Goal: Task Accomplishment & Management: Use online tool/utility

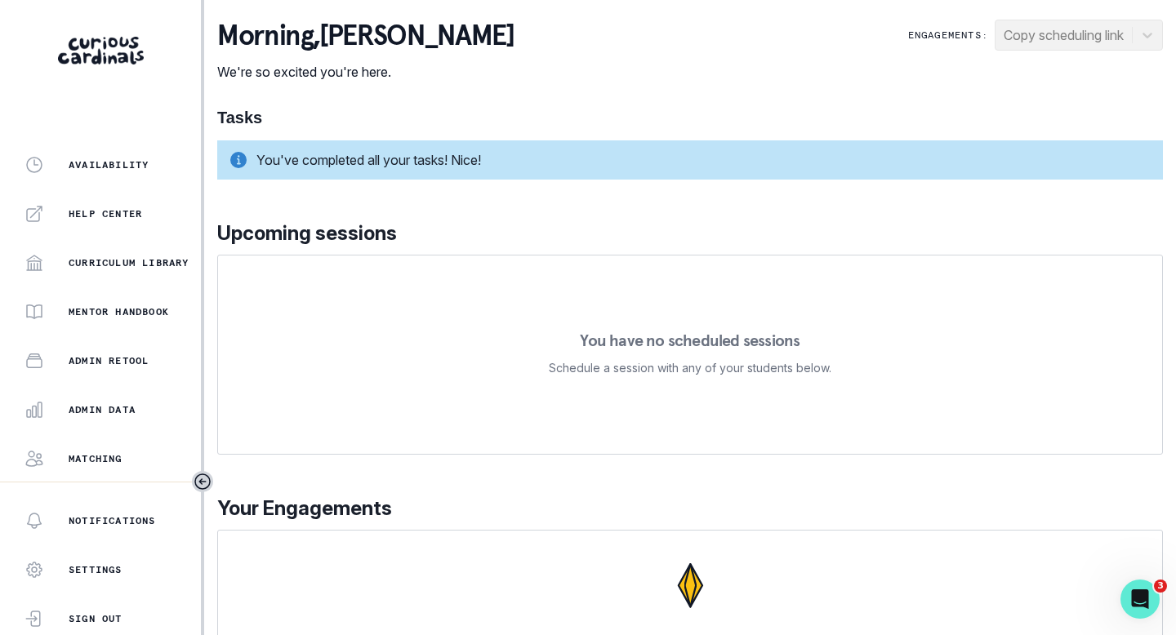
scroll to position [367, 0]
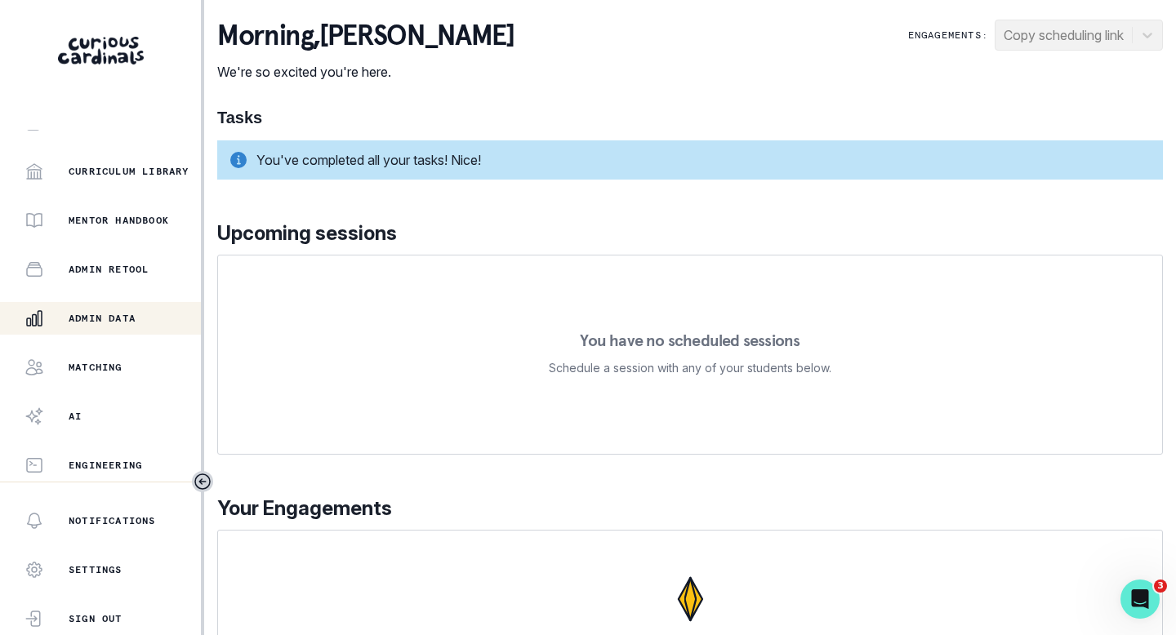
click at [96, 322] on p "Admin Data" at bounding box center [102, 318] width 67 height 13
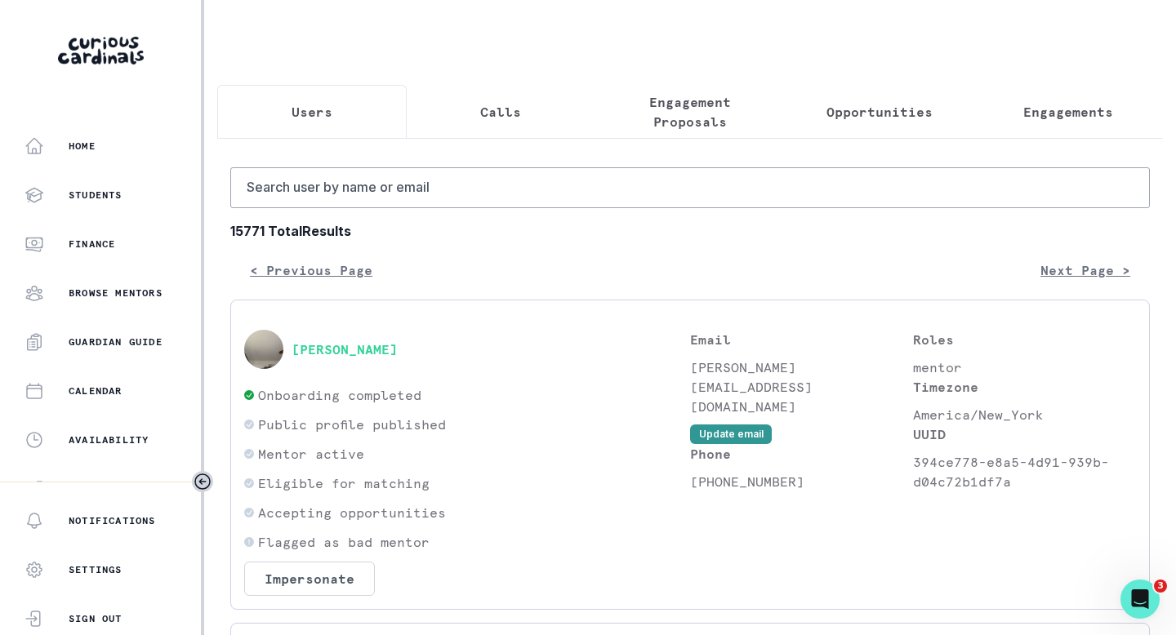
click at [880, 109] on p "Opportunities" at bounding box center [880, 112] width 106 height 20
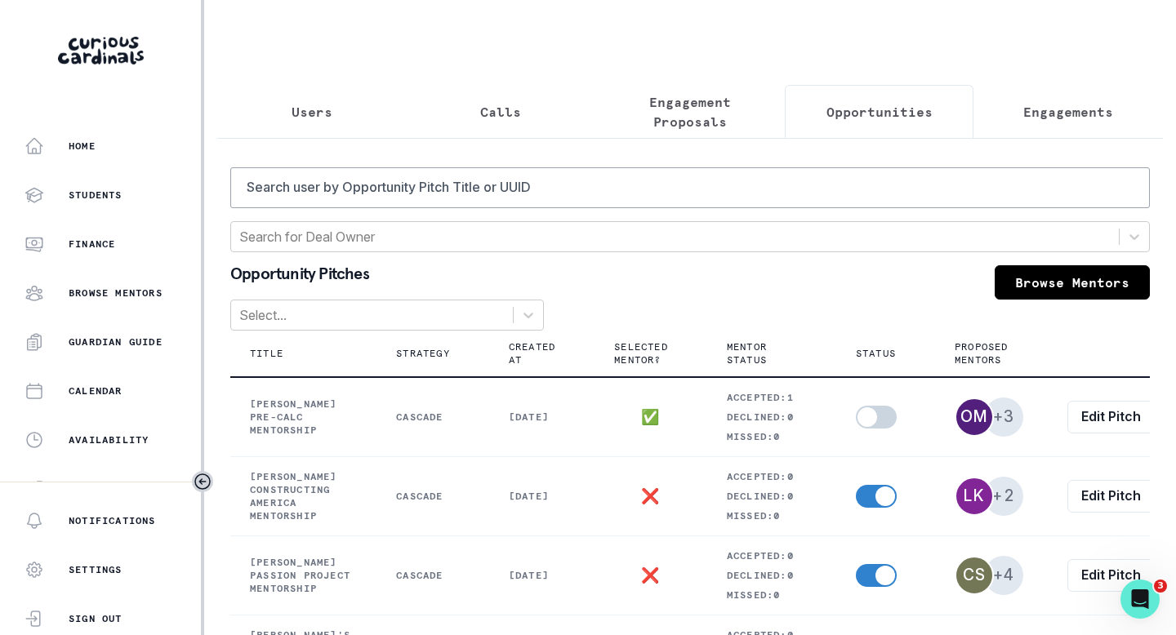
click at [304, 130] on button "Users" at bounding box center [311, 112] width 189 height 54
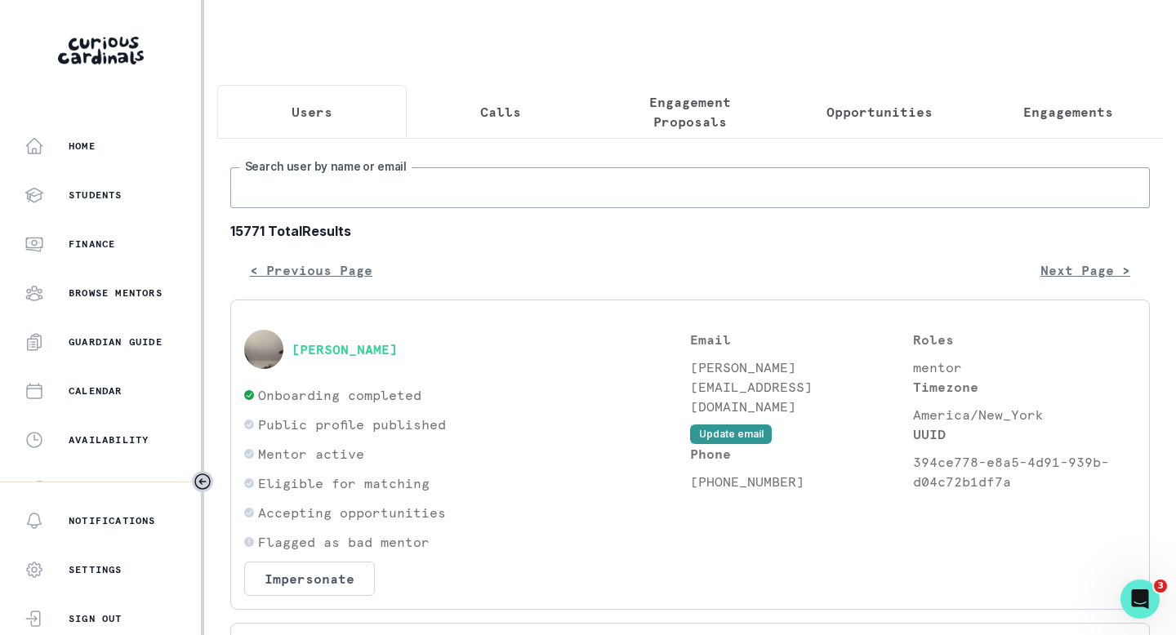
click at [323, 180] on input "Search user by name or email" at bounding box center [690, 187] width 920 height 41
type input "[PERSON_NAME]"
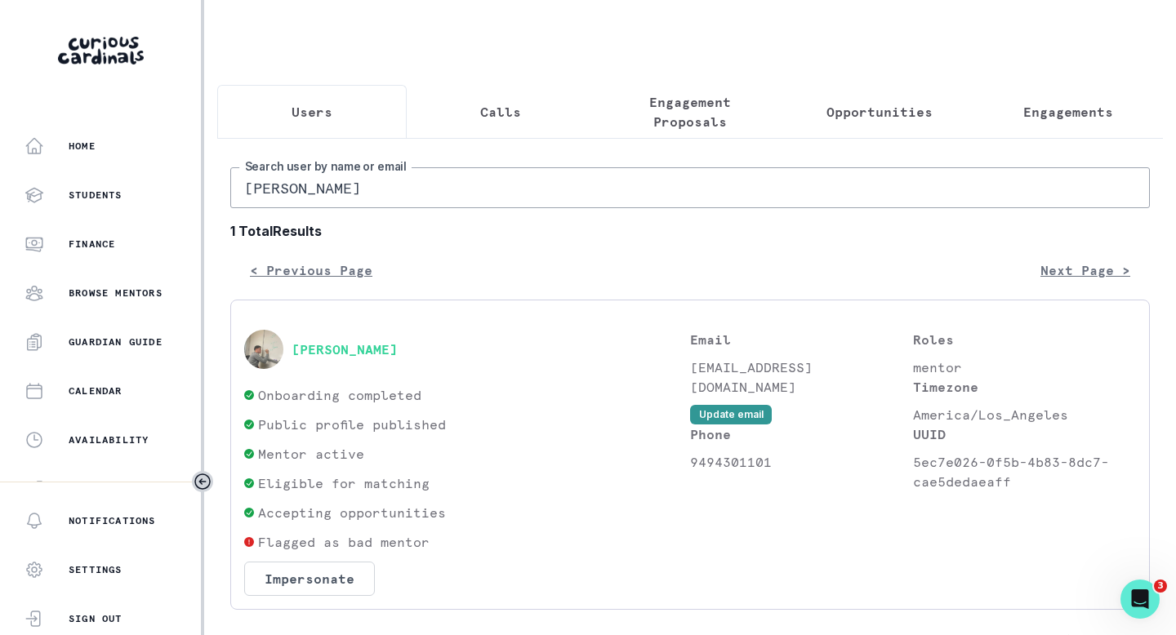
scroll to position [26, 0]
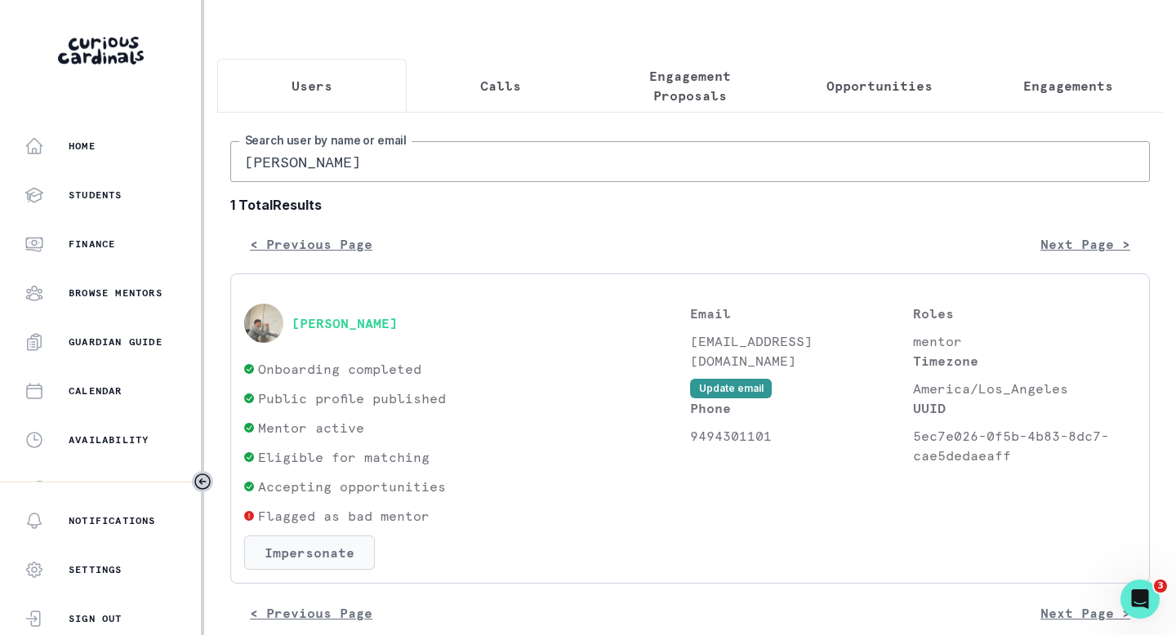
click at [351, 548] on button "Impersonate" at bounding box center [309, 553] width 131 height 34
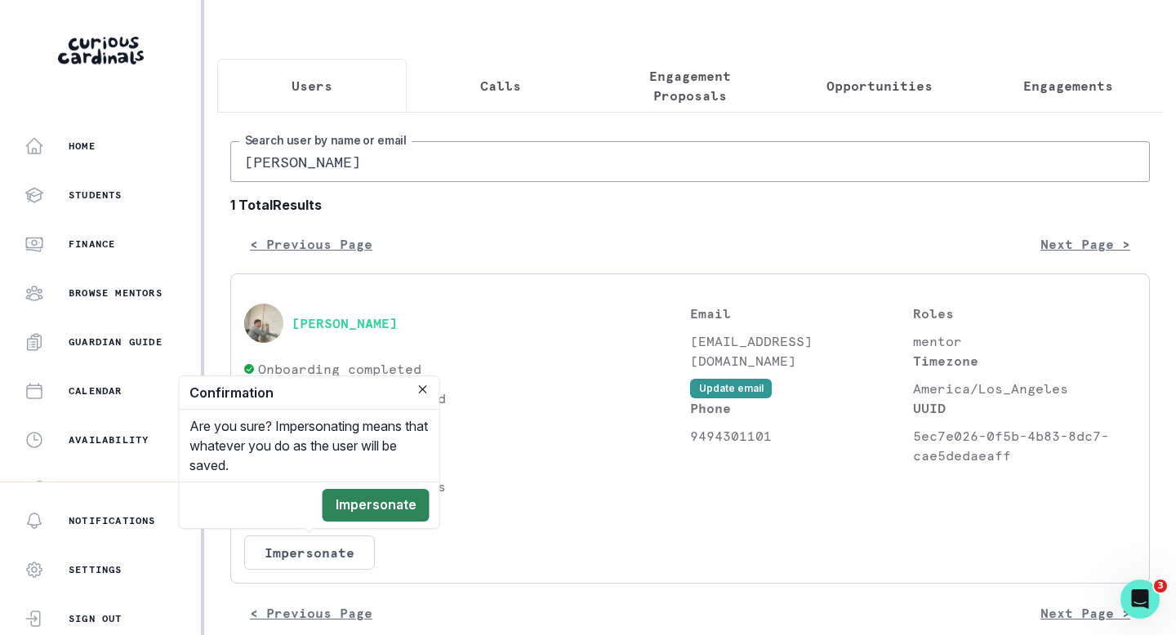
click at [394, 506] on button "Impersonate" at bounding box center [376, 505] width 107 height 33
